Goal: Check status: Check status

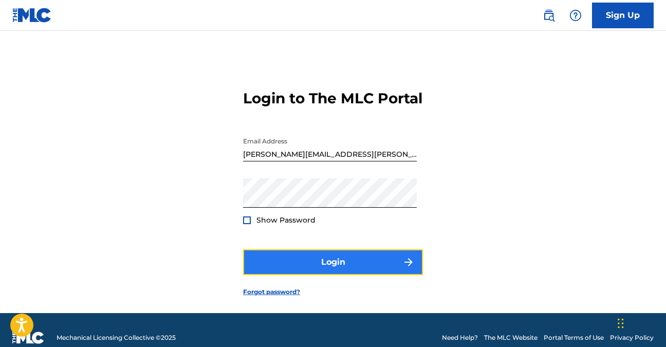
click at [290, 275] on button "Login" at bounding box center [333, 262] width 180 height 26
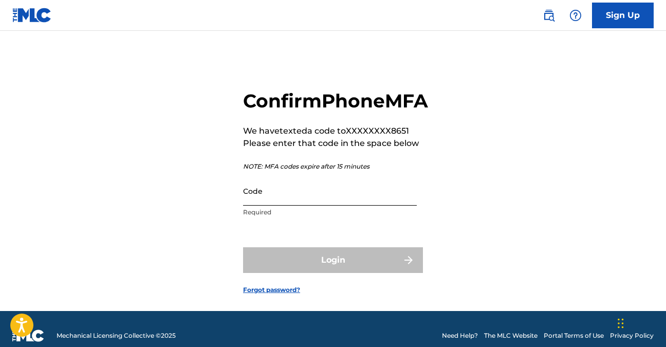
click at [277, 206] on input "Code" at bounding box center [330, 190] width 174 height 29
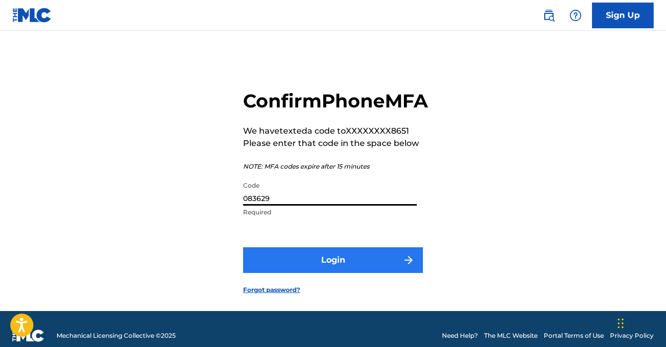
type input "083629"
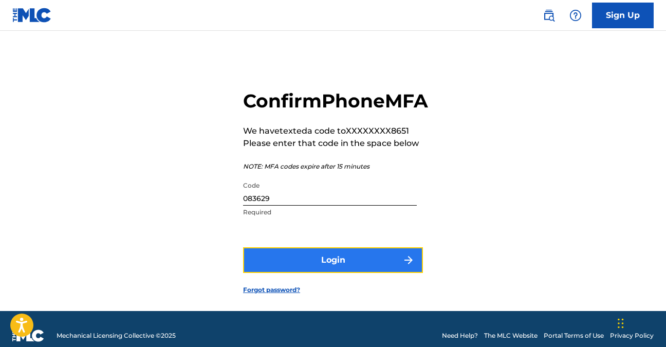
click at [302, 273] on button "Login" at bounding box center [333, 260] width 180 height 26
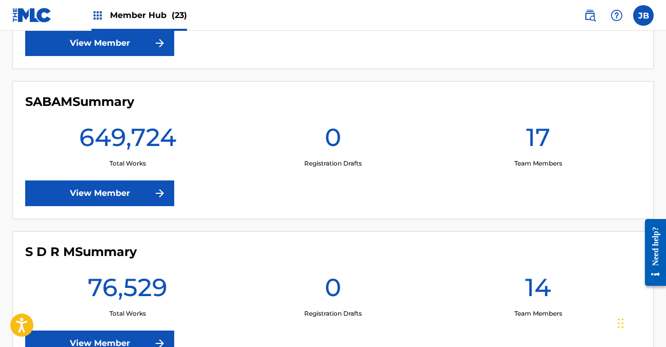
scroll to position [3063, 0]
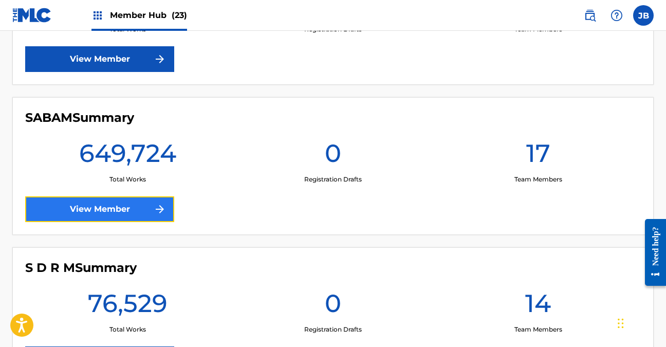
click at [105, 210] on link "View Member" at bounding box center [99, 209] width 149 height 26
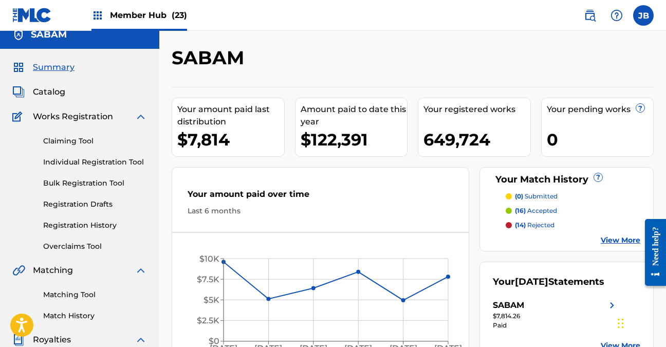
scroll to position [11, 0]
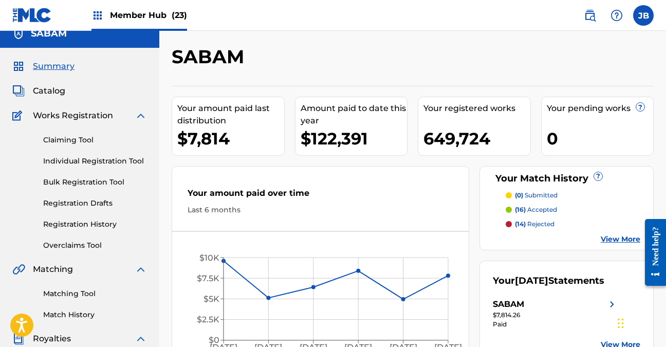
click at [463, 133] on div "649,724" at bounding box center [477, 138] width 107 height 23
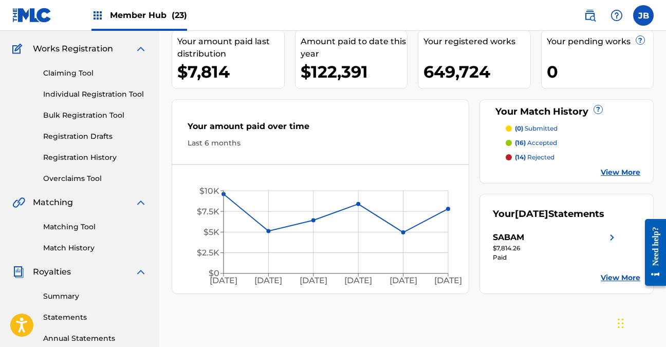
scroll to position [58, 0]
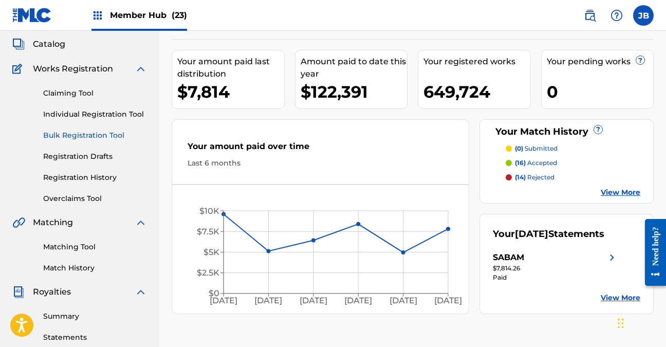
click at [70, 133] on link "Bulk Registration Tool" at bounding box center [95, 135] width 104 height 11
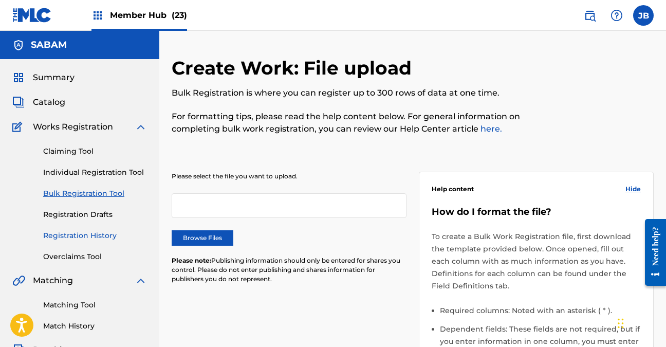
click at [60, 234] on link "Registration History" at bounding box center [95, 235] width 104 height 11
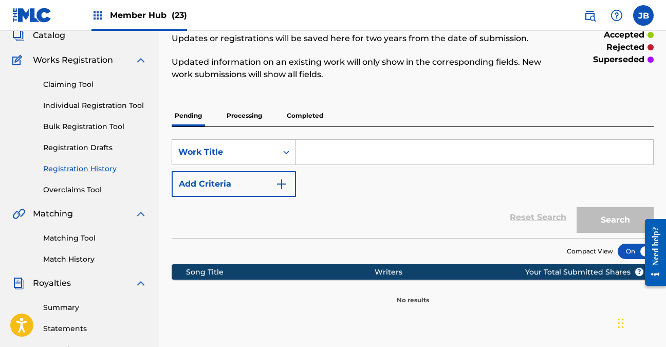
scroll to position [76, 0]
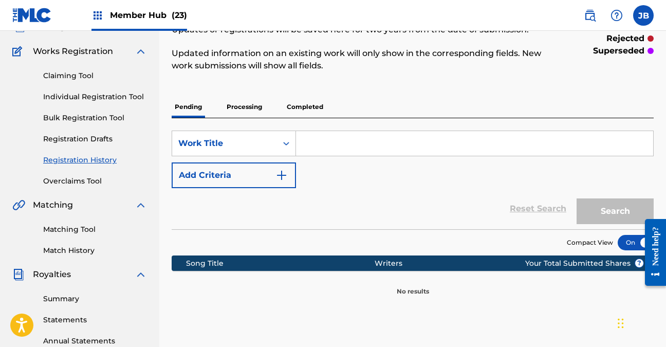
click at [245, 103] on p "Processing" at bounding box center [245, 107] width 42 height 22
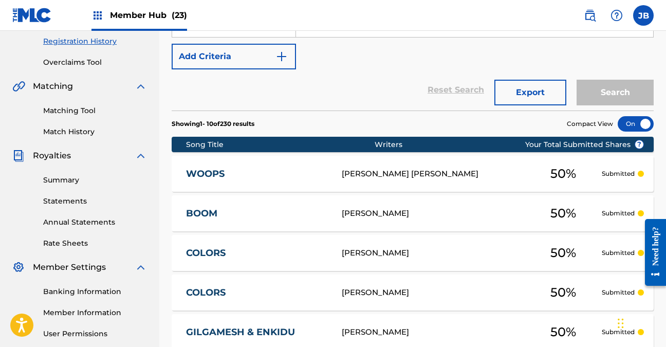
scroll to position [186, 0]
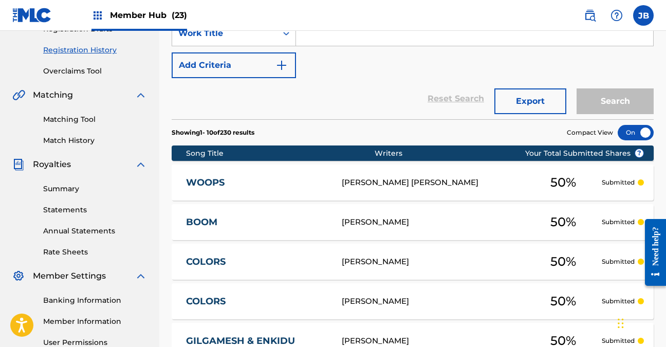
click at [324, 185] on link "WOOPS" at bounding box center [257, 183] width 142 height 12
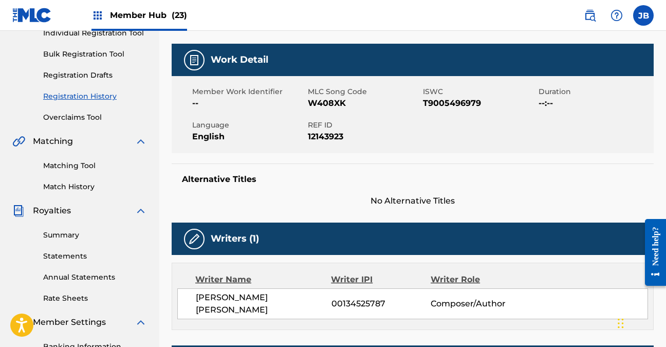
scroll to position [134, 0]
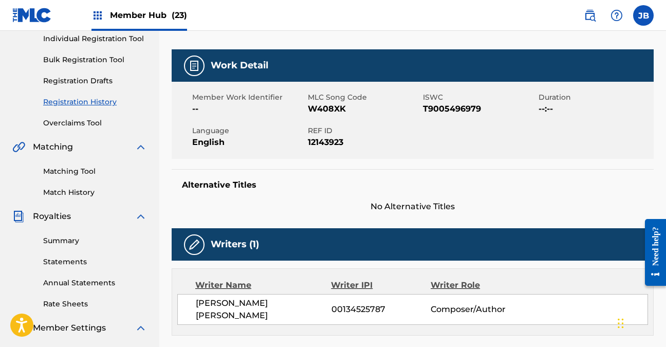
click at [453, 112] on span "T9005496979" at bounding box center [479, 109] width 113 height 12
copy span "T9005496979"
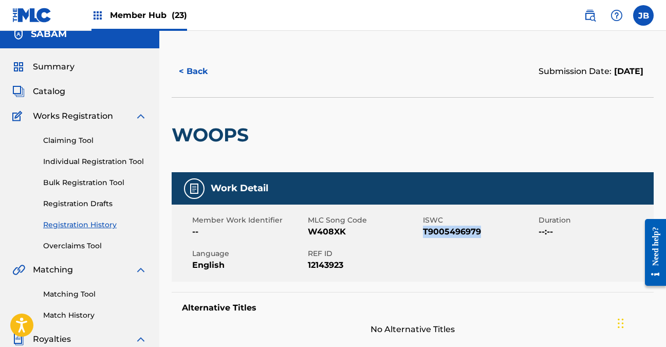
scroll to position [0, 0]
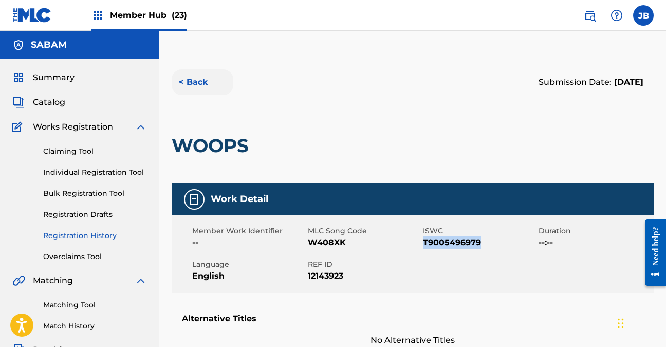
click at [185, 82] on button "< Back" at bounding box center [203, 82] width 62 height 26
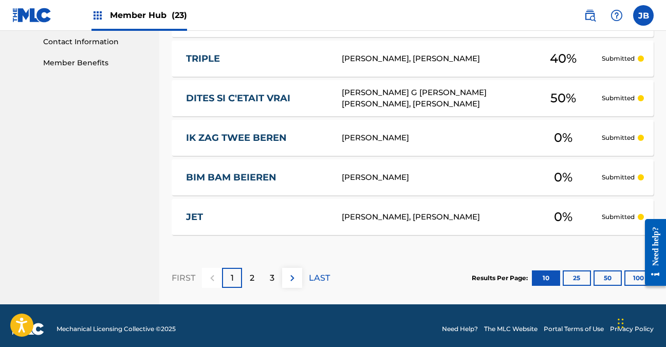
scroll to position [514, 0]
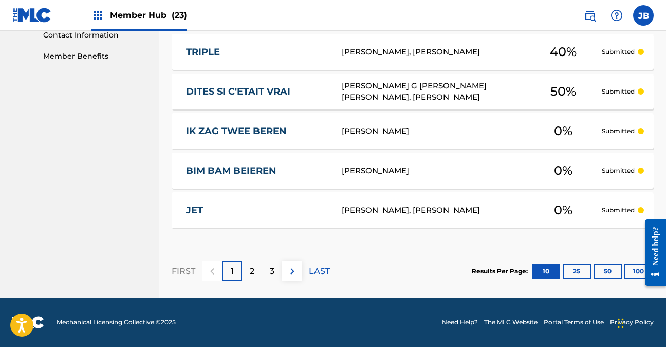
click at [637, 268] on div at bounding box center [651, 252] width 29 height 83
click at [639, 270] on div at bounding box center [651, 252] width 29 height 83
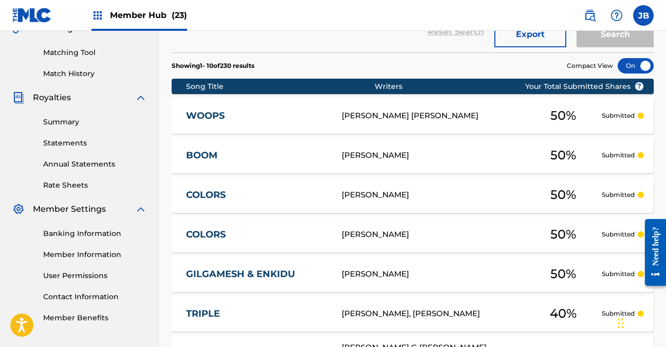
scroll to position [222, 0]
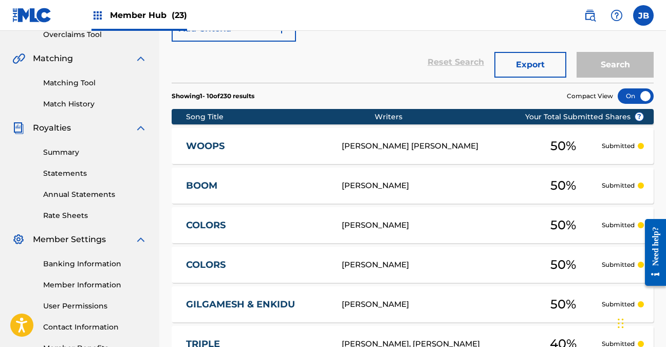
click at [285, 149] on link "WOOPS" at bounding box center [257, 146] width 142 height 12
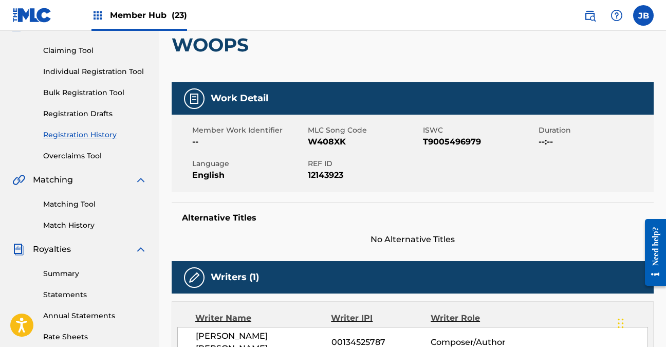
scroll to position [64, 0]
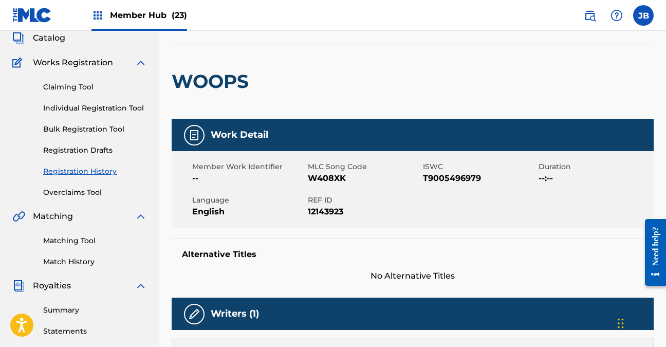
click at [325, 178] on span "W408XK" at bounding box center [364, 178] width 113 height 12
copy span "W408XK"
click at [643, 24] on label at bounding box center [643, 15] width 21 height 21
click at [644, 15] on input "JB Justin Bohr justin.bohr@muserk.com Notification Preferences Profile Log out" at bounding box center [644, 15] width 0 height 0
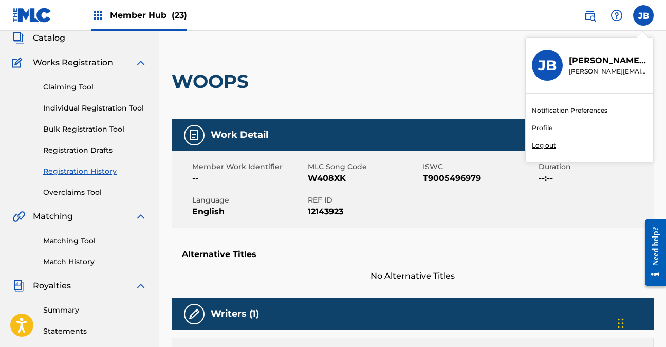
click at [430, 51] on div "WOOPS" at bounding box center [413, 81] width 482 height 75
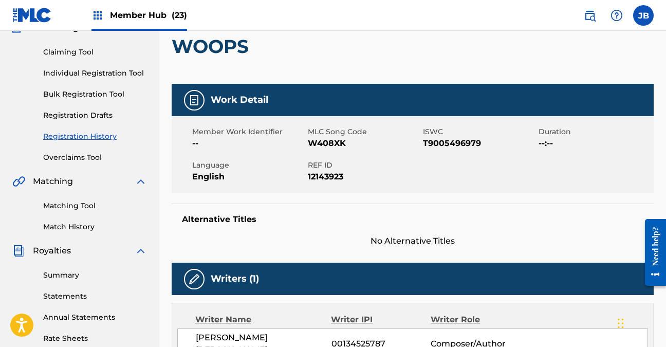
scroll to position [0, 0]
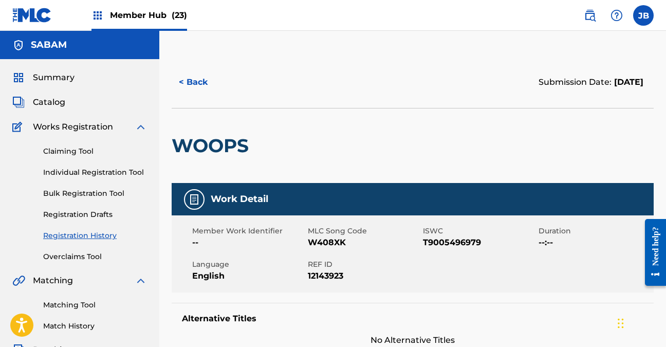
click at [271, 83] on div "< Back" at bounding box center [292, 82] width 241 height 26
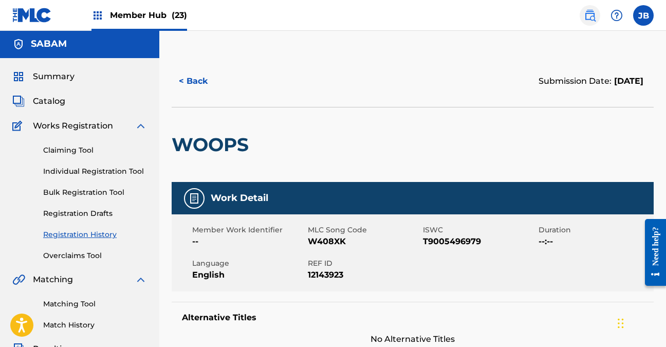
click at [592, 14] on img at bounding box center [590, 15] width 12 height 12
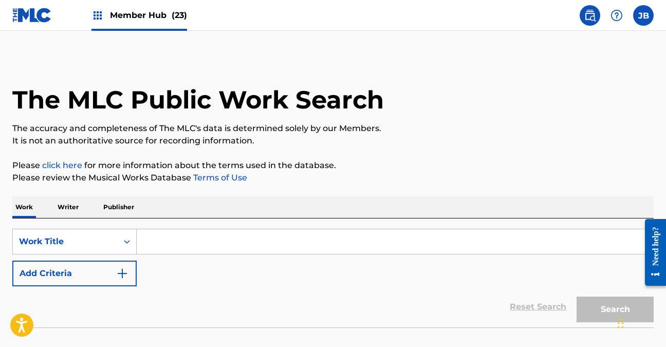
click at [104, 210] on p "Publisher" at bounding box center [118, 207] width 37 height 22
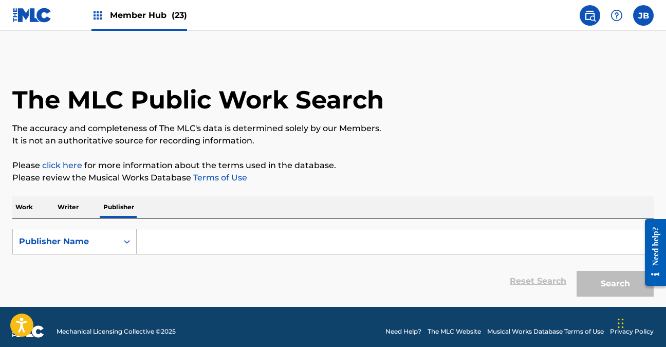
click at [182, 243] on input "Search Form" at bounding box center [395, 241] width 517 height 25
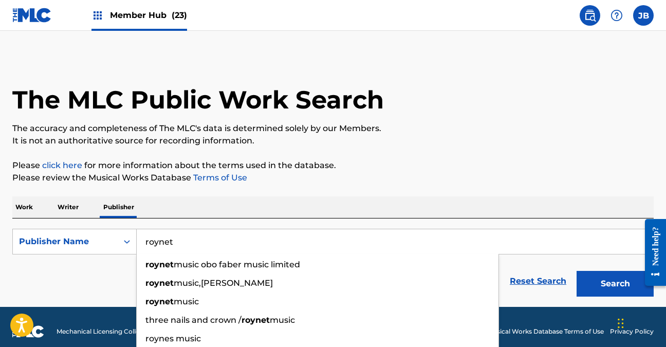
click at [577, 271] on button "Search" at bounding box center [615, 284] width 77 height 26
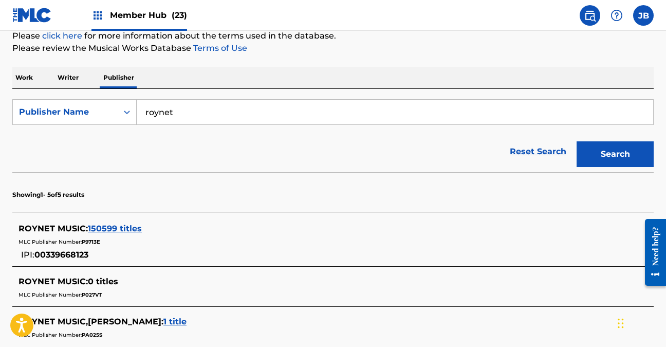
scroll to position [129, 0]
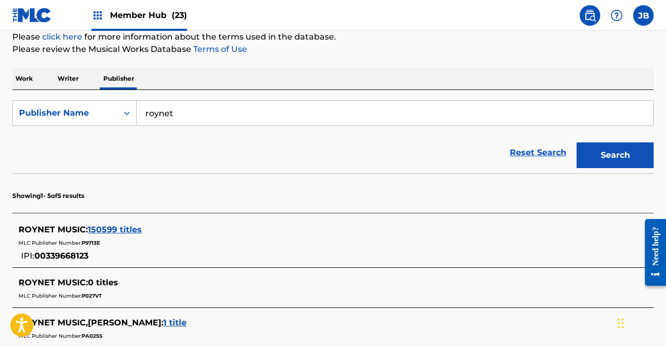
click at [187, 108] on input "roynet" at bounding box center [395, 113] width 517 height 25
type input "tenyor"
click at [577, 142] on button "Search" at bounding box center [615, 155] width 77 height 26
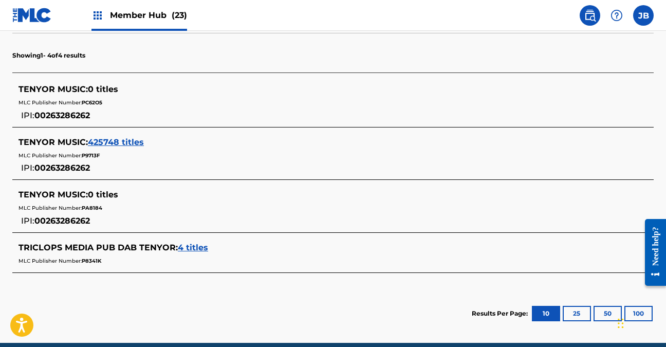
scroll to position [269, 0]
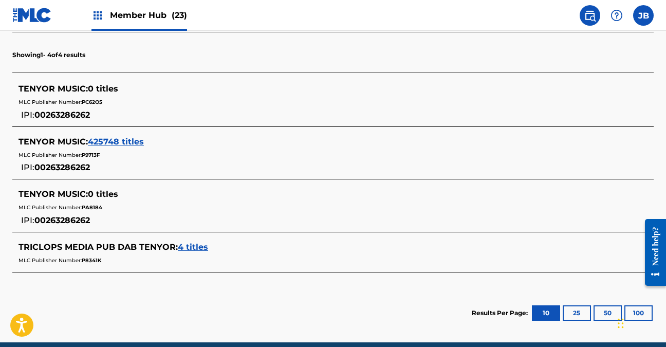
click at [102, 137] on span "425748 titles" at bounding box center [116, 142] width 56 height 10
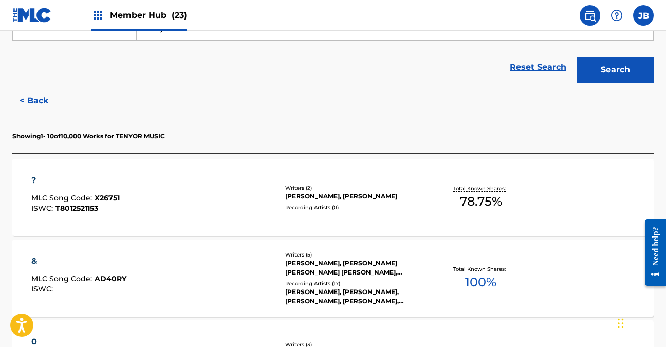
scroll to position [213, 0]
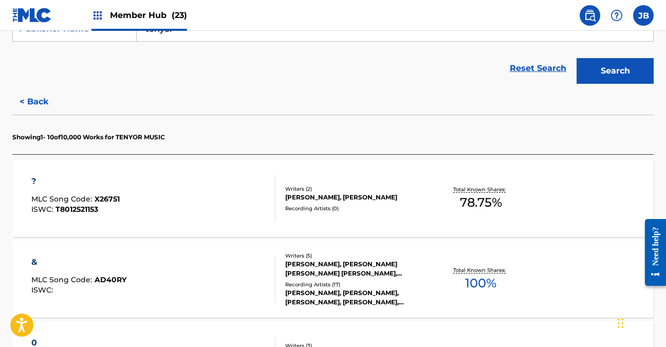
click at [185, 176] on div "? MLC Song Code : X26751 ISWC : T8012521153" at bounding box center [153, 198] width 244 height 46
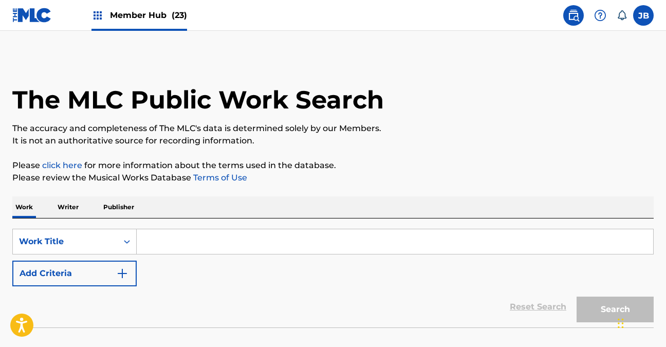
click at [199, 234] on input "Search Form" at bounding box center [395, 241] width 517 height 25
paste input "W408XK"
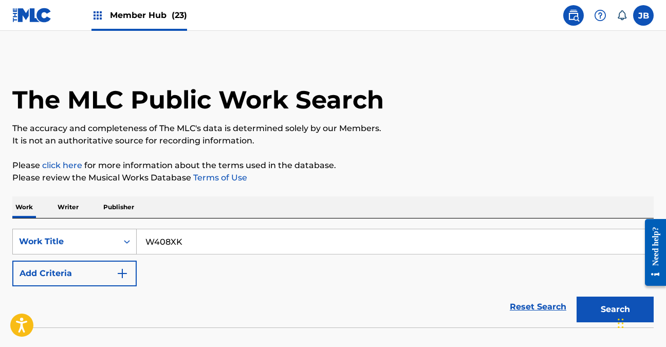
type input "W408XK"
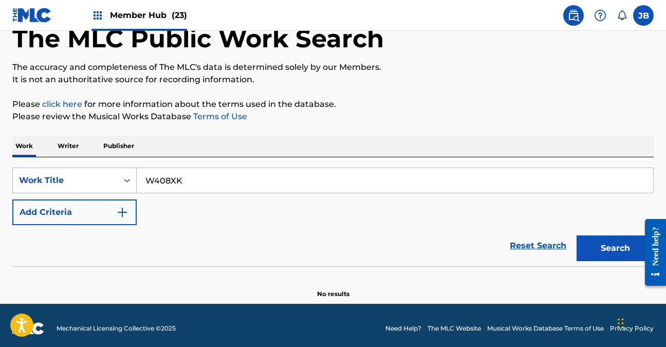
click at [96, 193] on div "Work Title" at bounding box center [74, 181] width 124 height 26
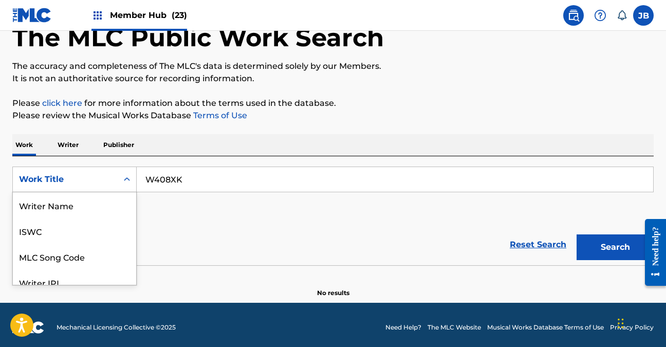
scroll to position [51, 0]
click at [74, 211] on div "MLC Song Code" at bounding box center [74, 205] width 123 height 26
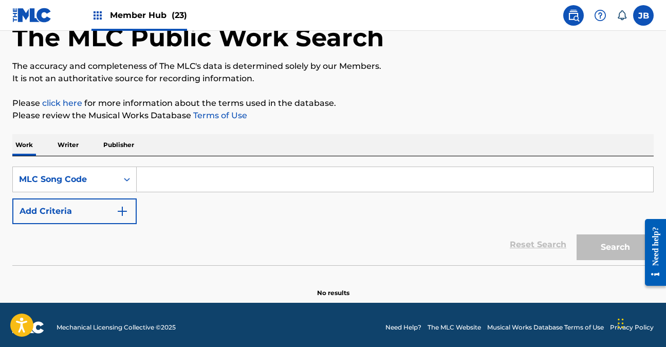
click at [306, 183] on input "Search Form" at bounding box center [395, 179] width 517 height 25
paste input "W408XK"
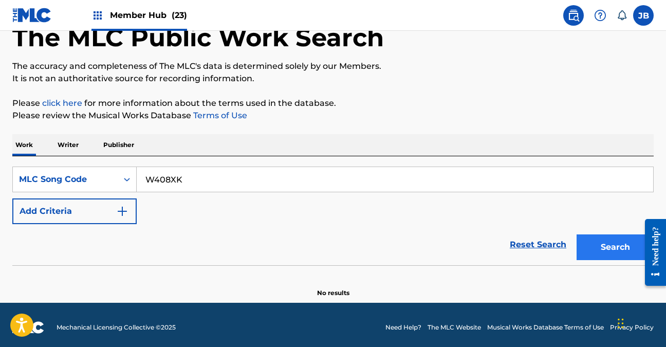
type input "W408XK"
click at [612, 252] on button "Search" at bounding box center [615, 247] width 77 height 26
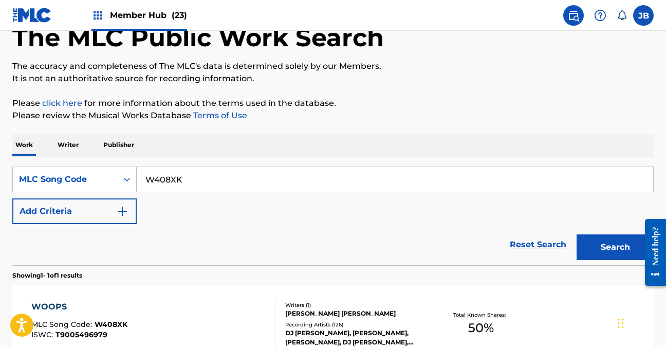
scroll to position [180, 0]
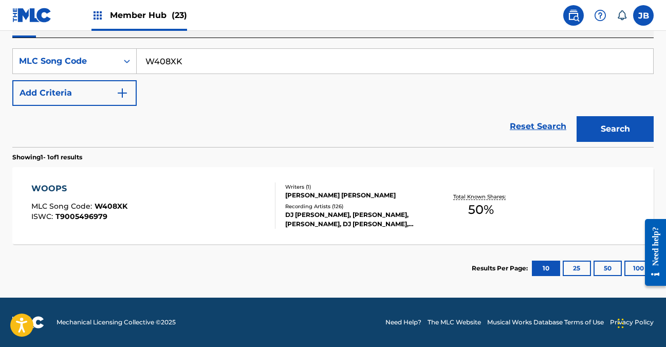
click at [205, 202] on div "WOOPS MLC Song Code : W408XK ISWC : T9005496979" at bounding box center [153, 205] width 244 height 46
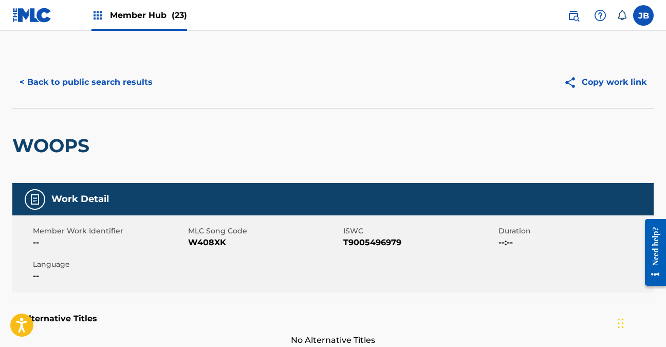
click at [116, 81] on button "< Back to public search results" at bounding box center [86, 82] width 148 height 26
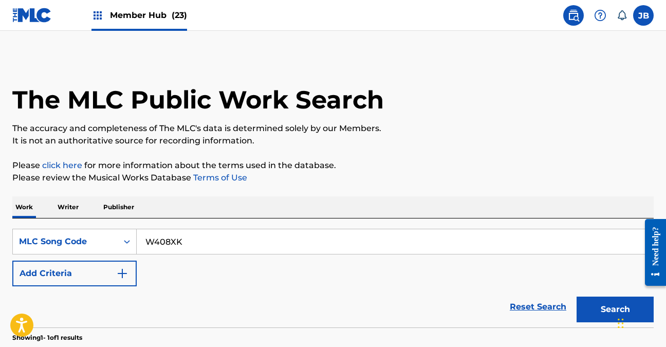
click at [146, 20] on span "Member Hub (23)" at bounding box center [148, 15] width 77 height 12
